Goal: Check status: Check status

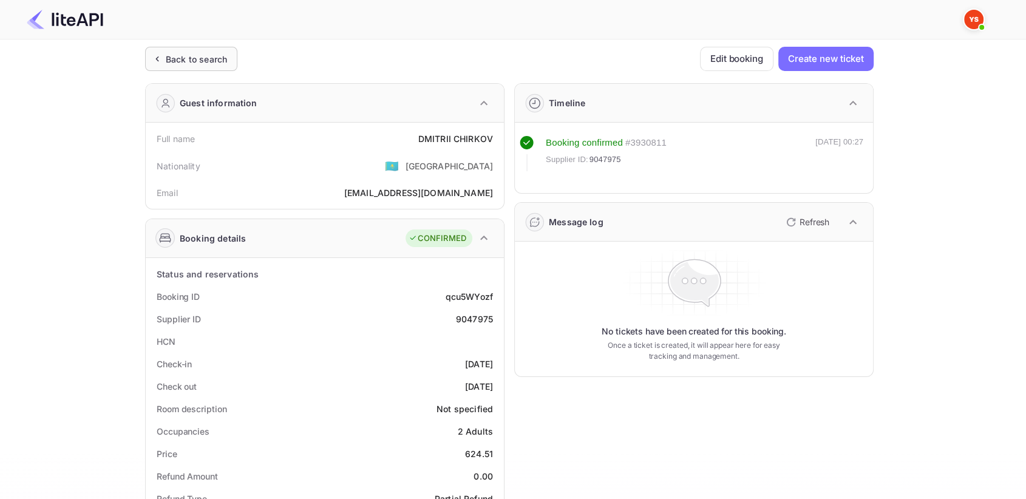
click at [154, 56] on icon at bounding box center [157, 59] width 13 height 12
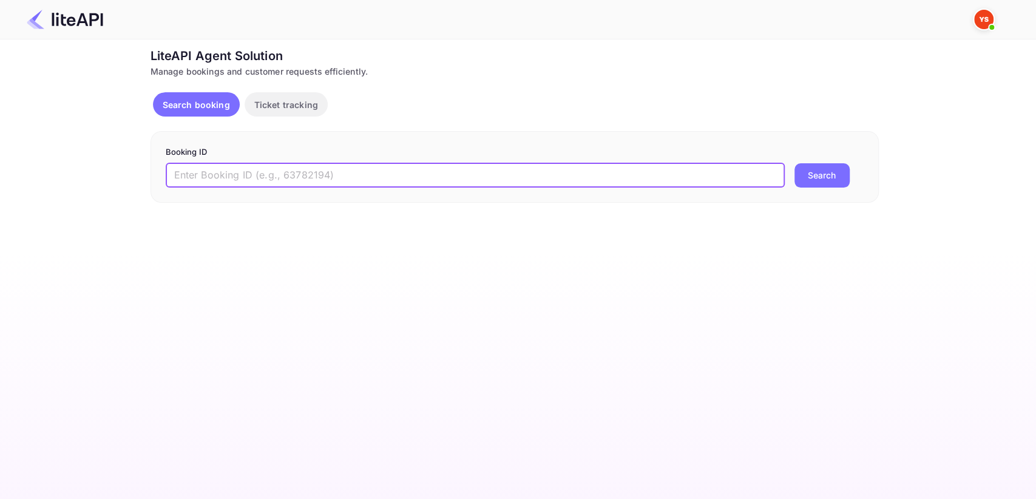
click at [282, 166] on input "text" at bounding box center [475, 175] width 619 height 24
paste input "8206448"
type input "8206448"
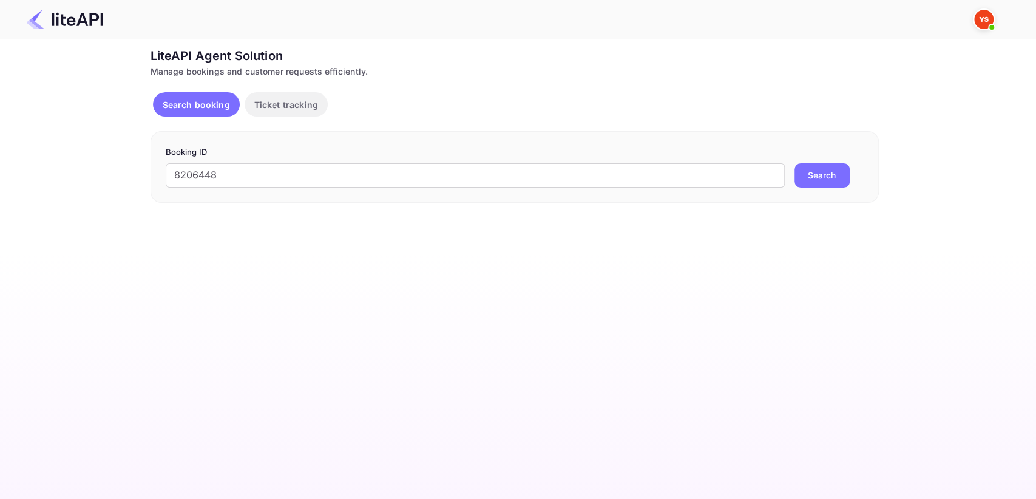
click at [841, 166] on button "Search" at bounding box center [822, 175] width 55 height 24
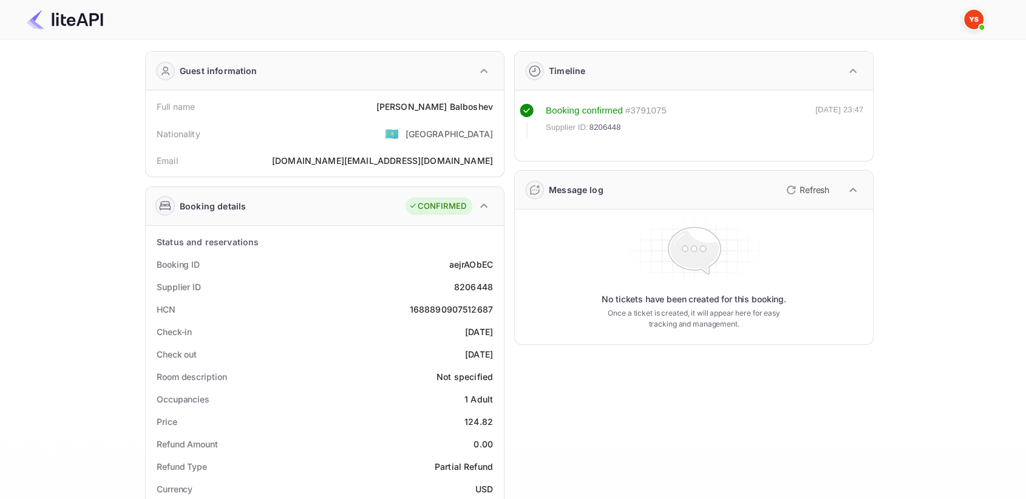
scroll to position [67, 0]
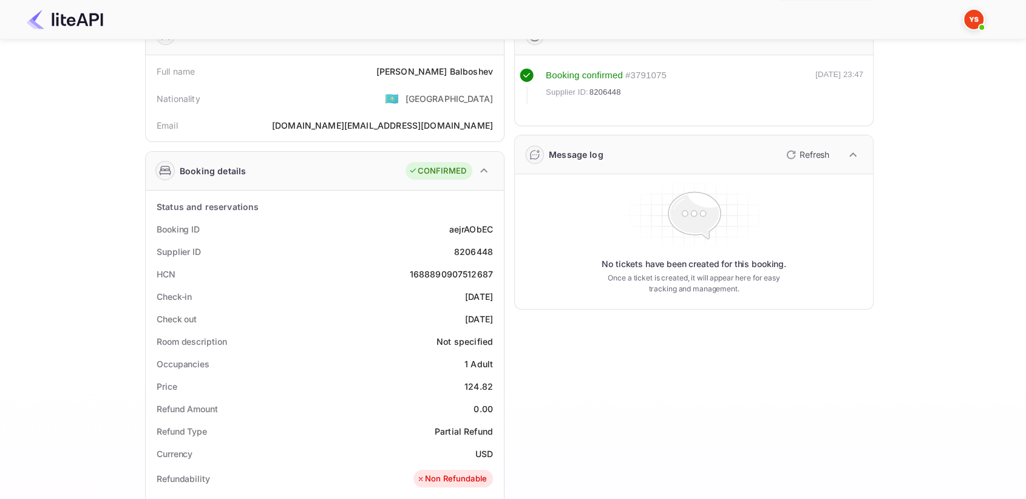
click at [484, 254] on div "8206448" at bounding box center [473, 251] width 39 height 13
copy div "8206448"
drag, startPoint x: 413, startPoint y: 72, endPoint x: 493, endPoint y: 72, distance: 80.1
click at [493, 72] on div "Full name [PERSON_NAME]" at bounding box center [325, 71] width 348 height 22
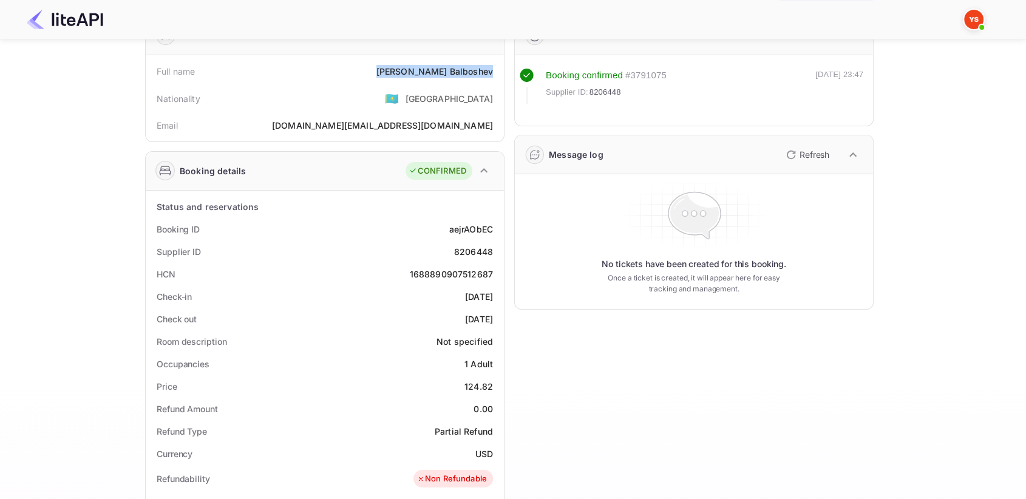
copy div "[PERSON_NAME]"
click at [466, 248] on div "8206448" at bounding box center [473, 251] width 39 height 13
copy div "8206448"
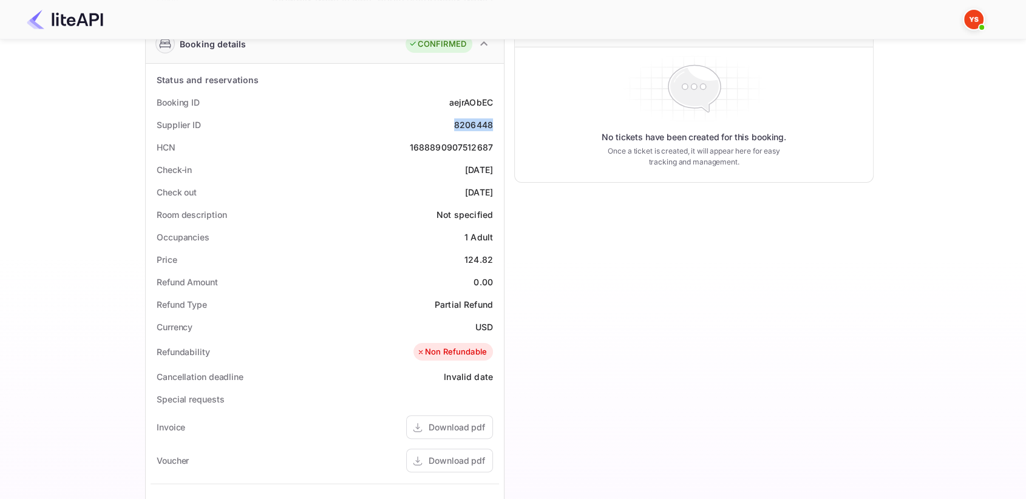
scroll to position [202, 0]
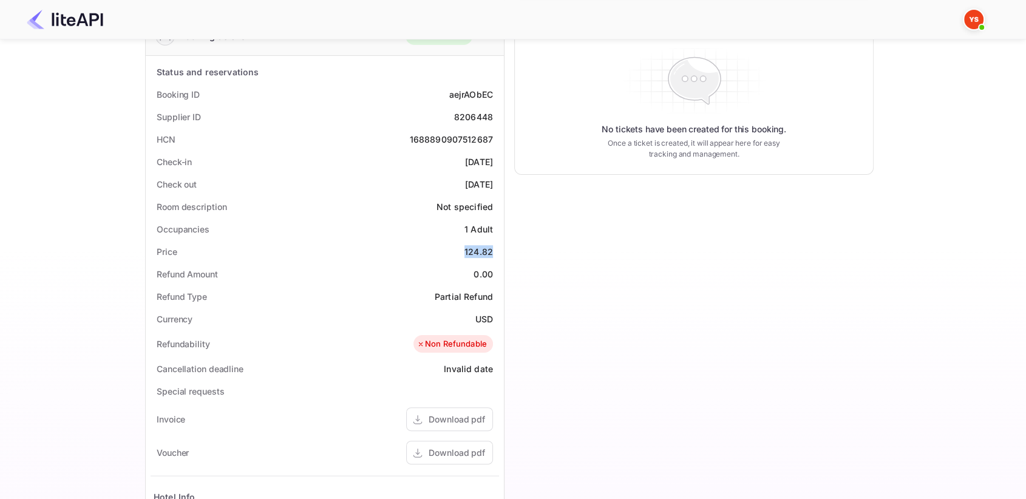
drag, startPoint x: 466, startPoint y: 250, endPoint x: 499, endPoint y: 249, distance: 32.8
click at [499, 249] on div "Status and reservations Booking ID aejrAObEC Supplier ID 8206448 HCN 1688890907…" at bounding box center [325, 379] width 358 height 647
copy div "124.82"
